Goal: Information Seeking & Learning: Compare options

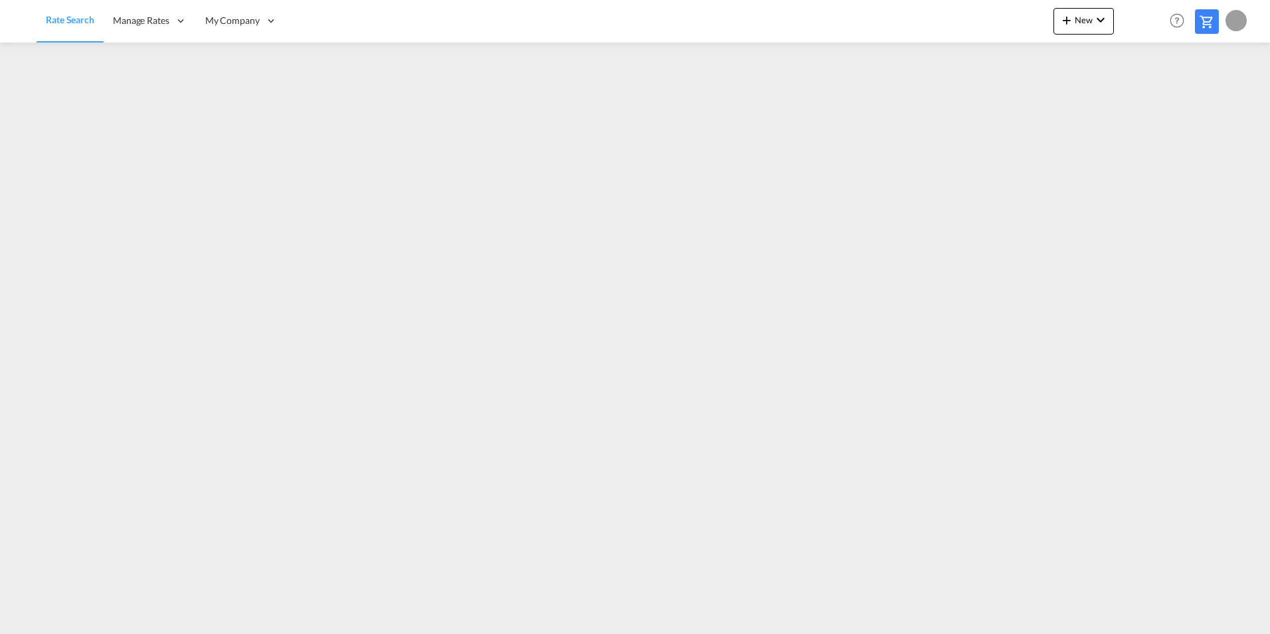
click at [472, 19] on div "Rate Search Manage Rates My Rate Files Sell Rates Shared Rates My Company" at bounding box center [635, 20] width 1230 height 41
